Goal: Task Accomplishment & Management: Use online tool/utility

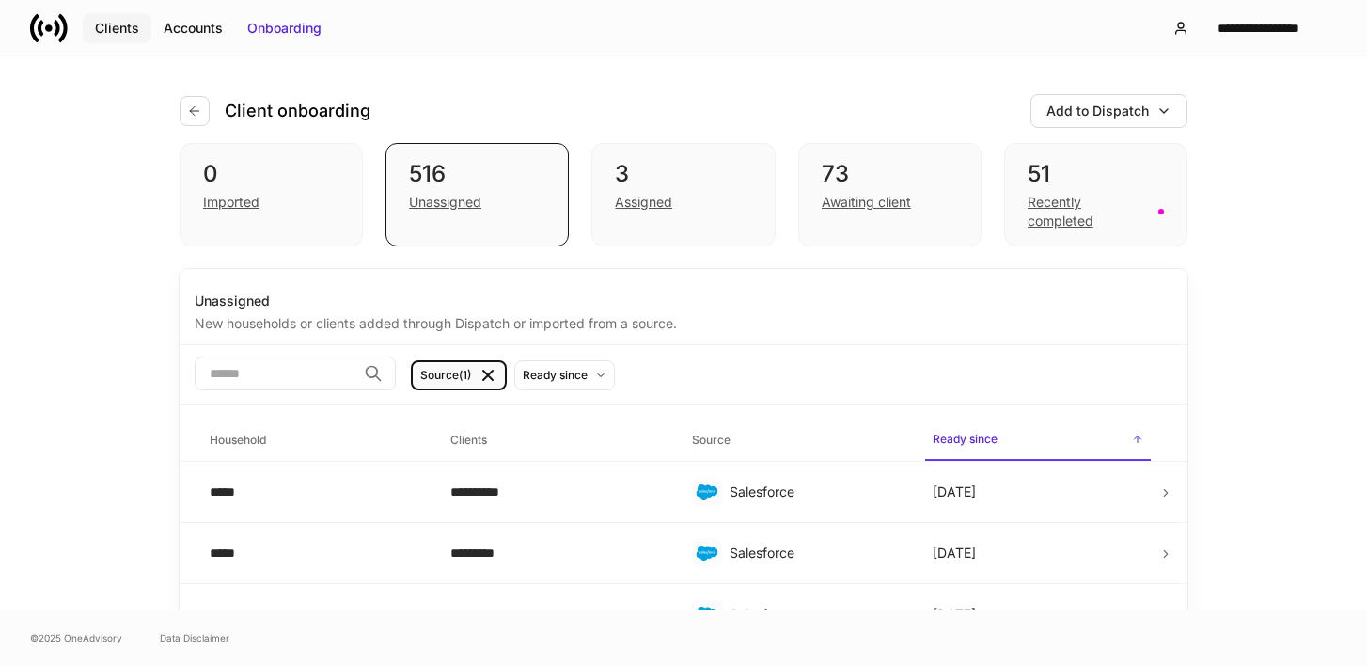
click at [101, 29] on div "Clients" at bounding box center [117, 28] width 44 height 19
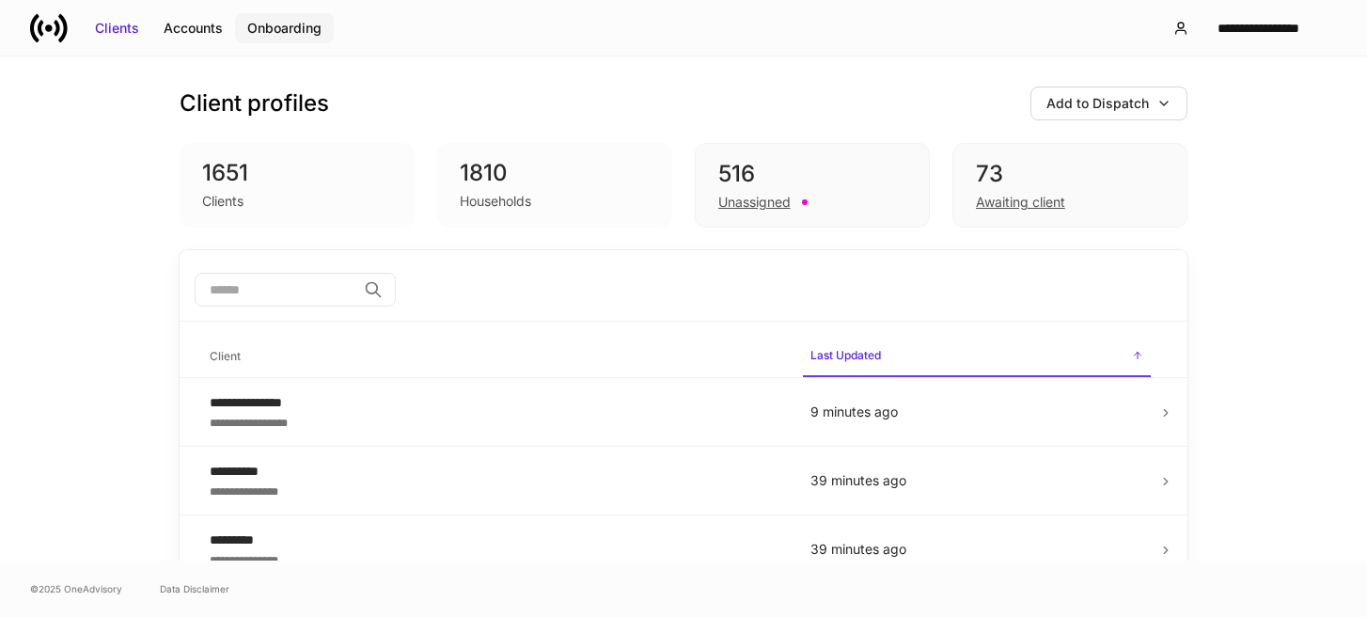
click at [284, 26] on div "Onboarding" at bounding box center [284, 28] width 74 height 19
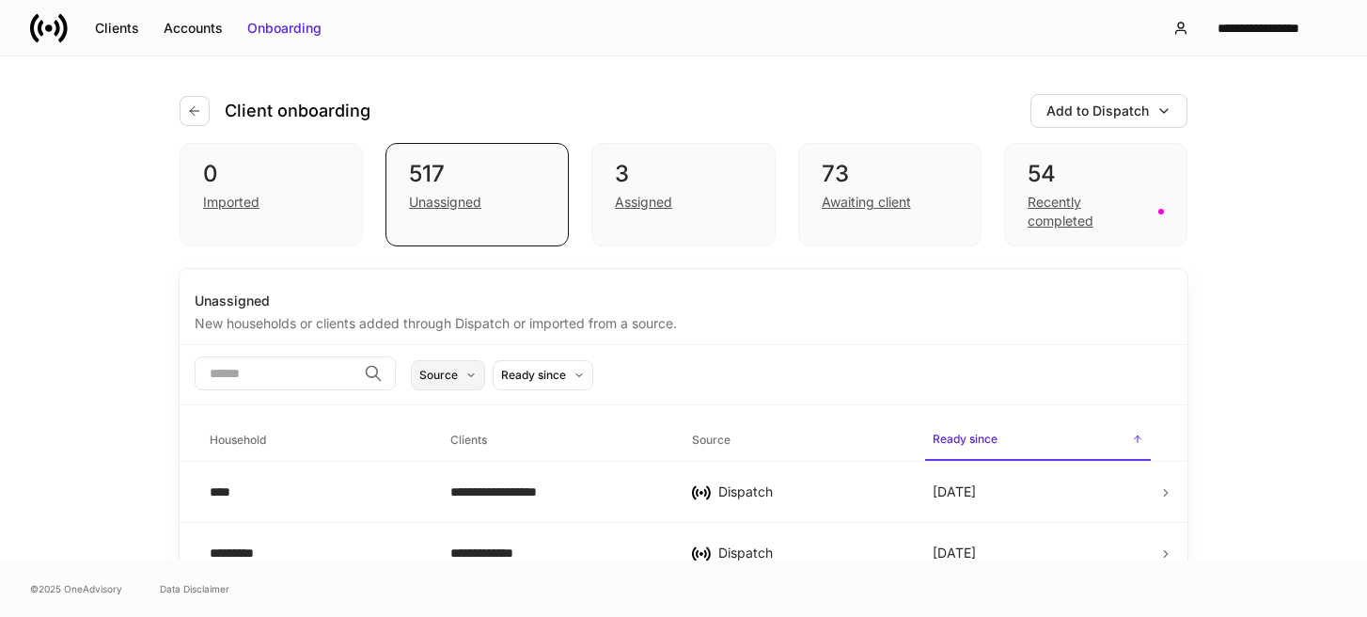
click at [477, 372] on icon at bounding box center [471, 375] width 11 height 11
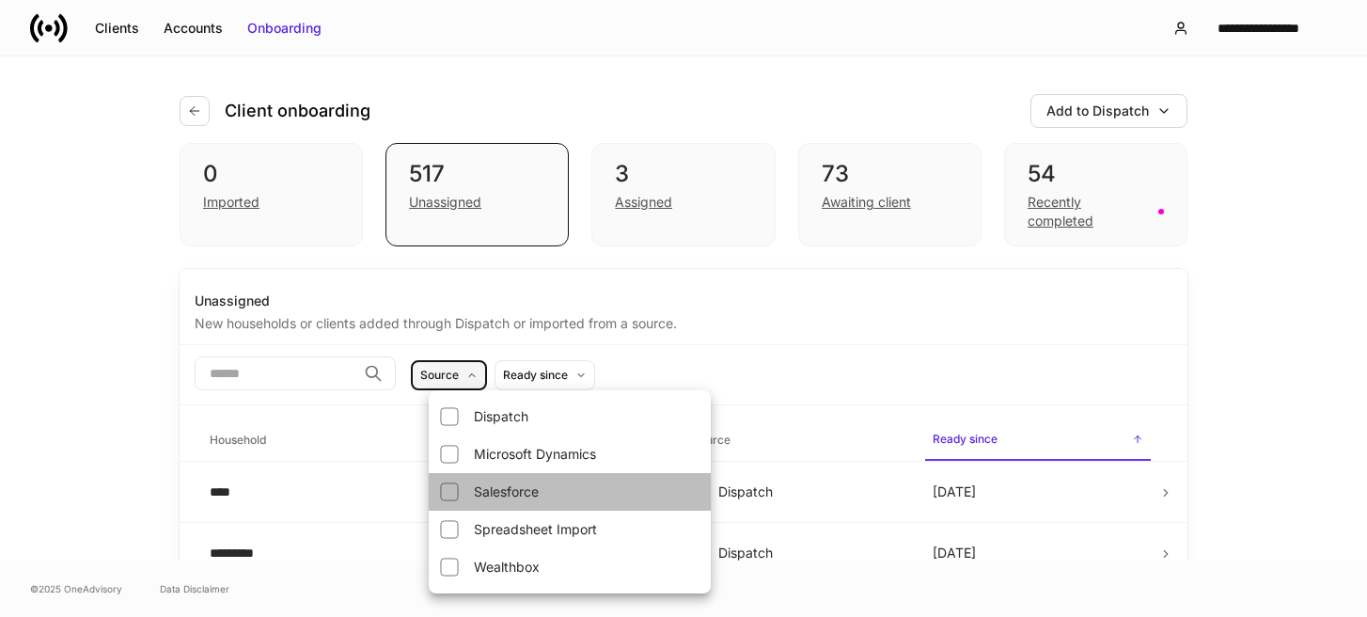
click at [503, 490] on li "Salesforce" at bounding box center [570, 492] width 282 height 38
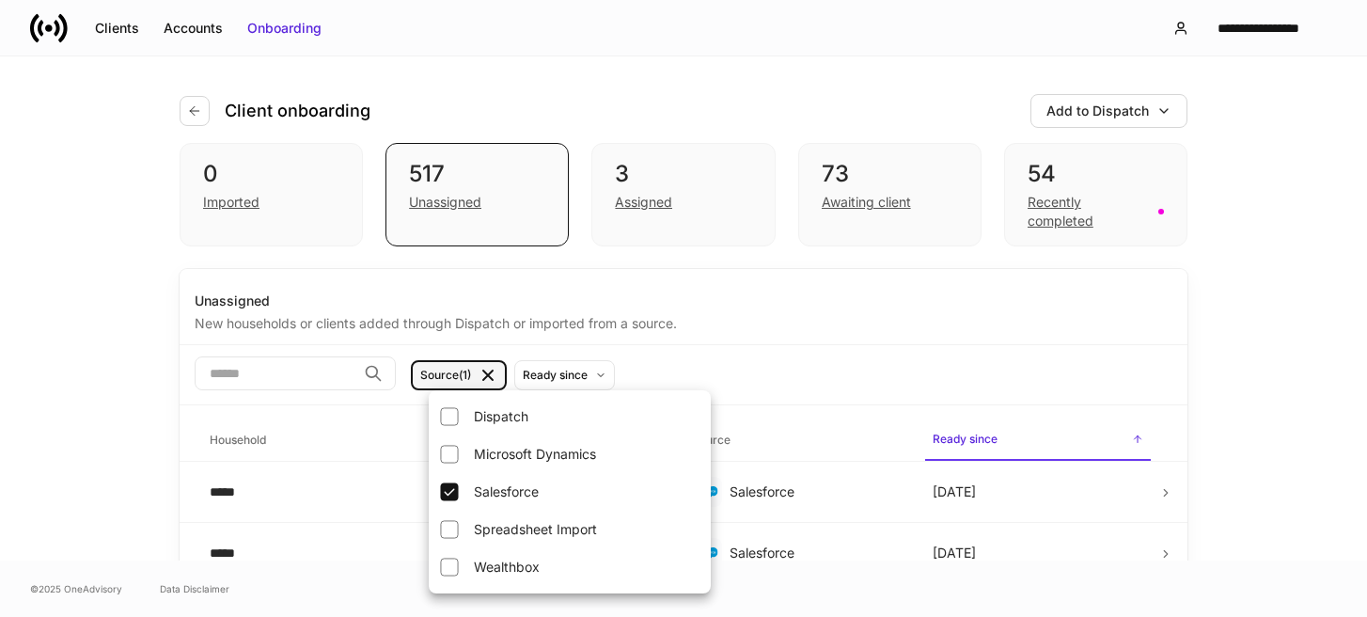
click at [790, 375] on div at bounding box center [683, 308] width 1367 height 617
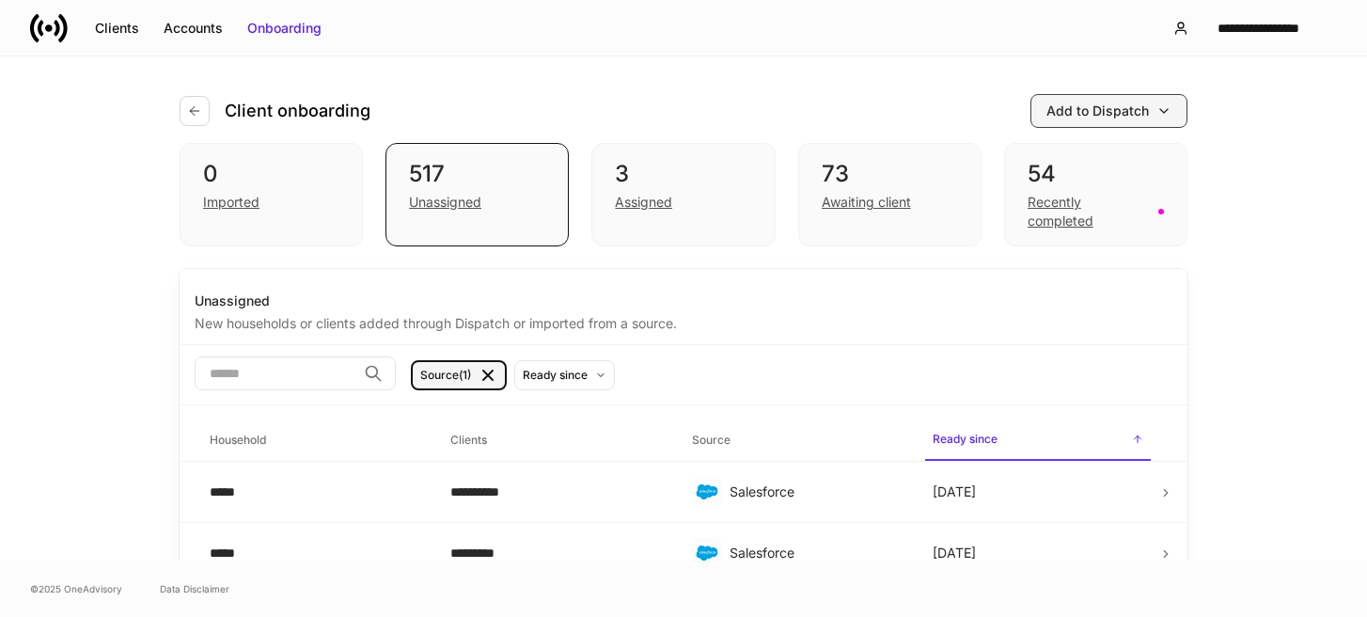
click at [1117, 99] on button "Add to Dispatch" at bounding box center [1109, 111] width 157 height 34
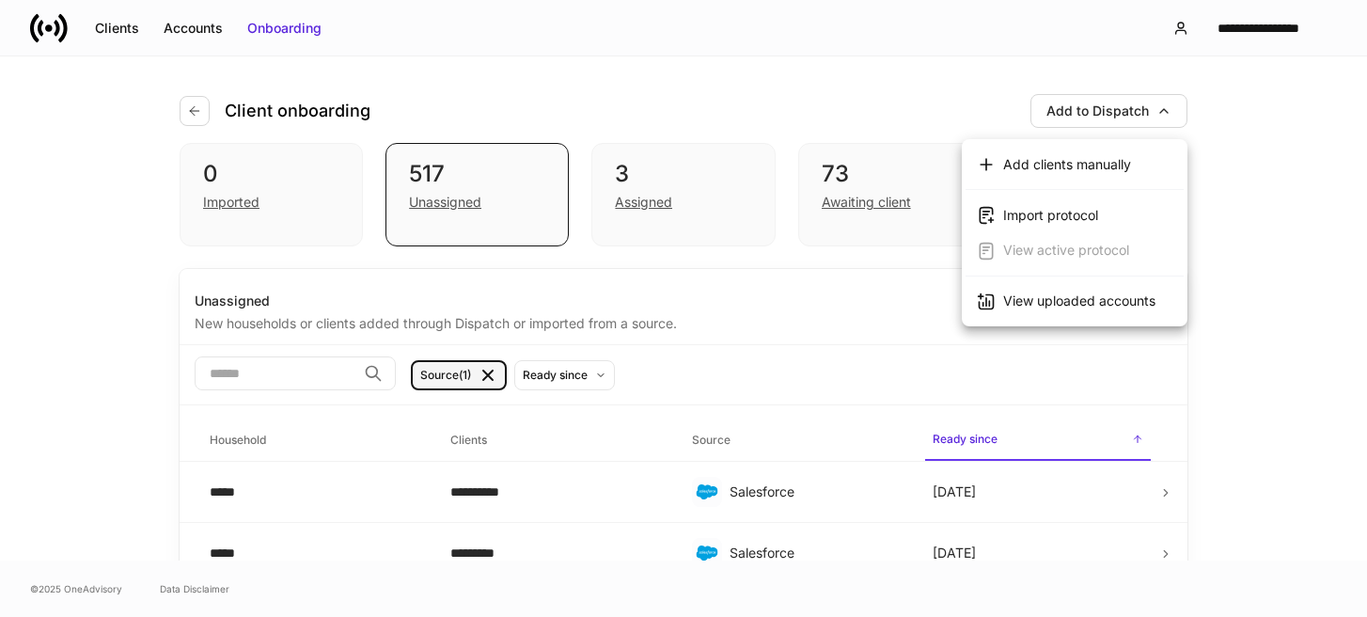
click at [949, 126] on div at bounding box center [683, 308] width 1367 height 617
